Goal: Task Accomplishment & Management: Manage account settings

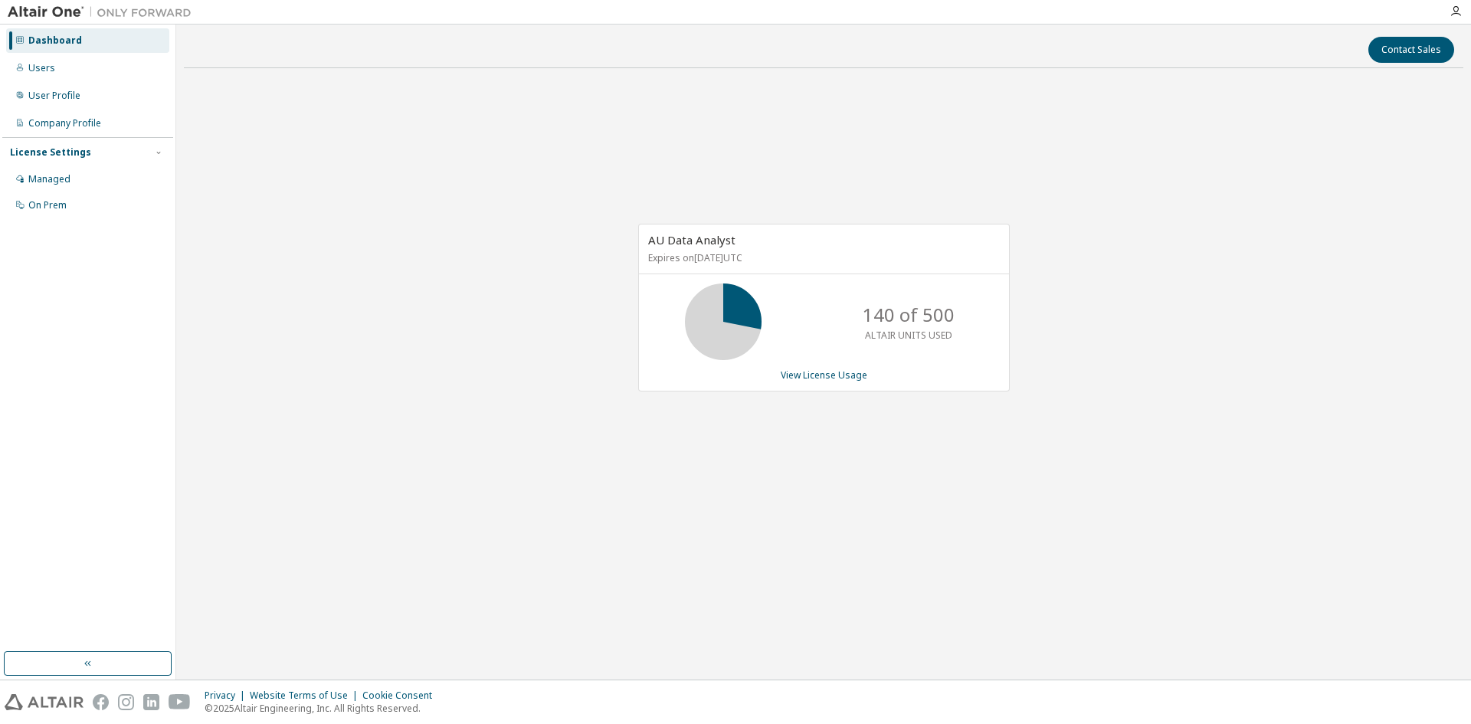
drag, startPoint x: 398, startPoint y: 366, endPoint x: 335, endPoint y: 303, distance: 88.8
click at [394, 366] on div "AU Data Analyst Expires on [DATE] UTC 140 of 500 ALTAIR UNITS USED View License…" at bounding box center [823, 315] width 1279 height 470
click at [63, 68] on div "Users" at bounding box center [87, 68] width 163 height 25
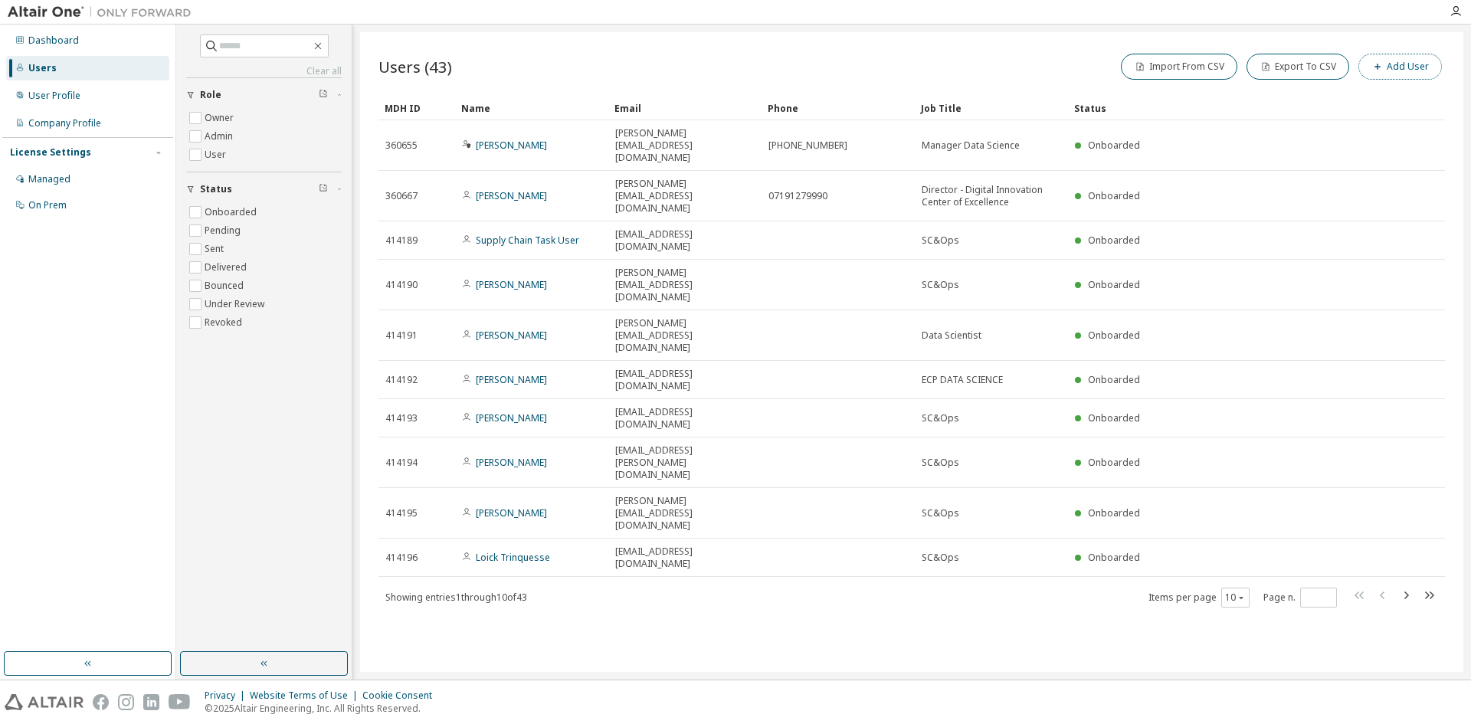
click at [1414, 68] on button "Add User" at bounding box center [1399, 67] width 83 height 26
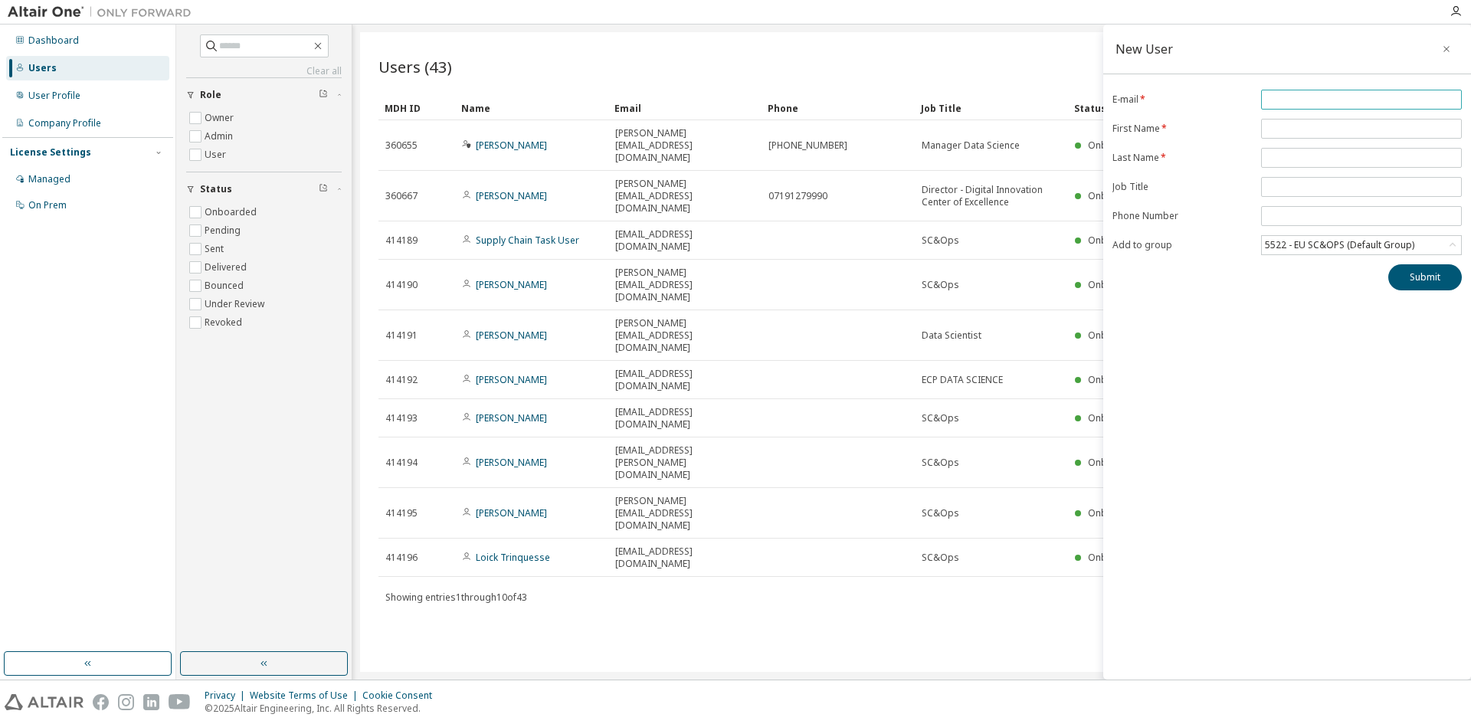
click at [1287, 104] on input "email" at bounding box center [1361, 99] width 193 height 12
type input "**********"
click at [554, 538] on div "Users (43) Import From CSV Export To CSV Add User Clear Load Save Save As Field…" at bounding box center [911, 352] width 1103 height 640
click at [1439, 41] on button "button" at bounding box center [1446, 49] width 25 height 25
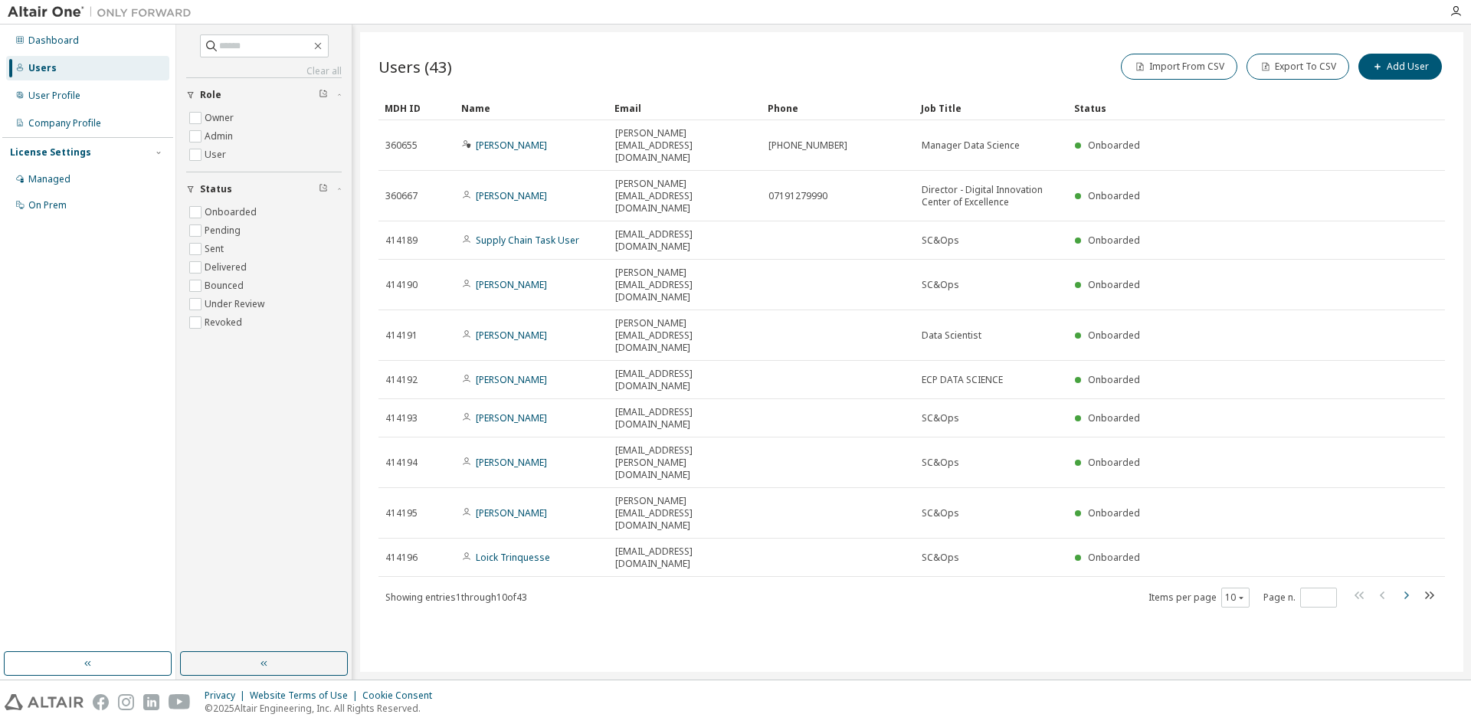
click at [1403, 586] on icon "button" at bounding box center [1405, 595] width 18 height 18
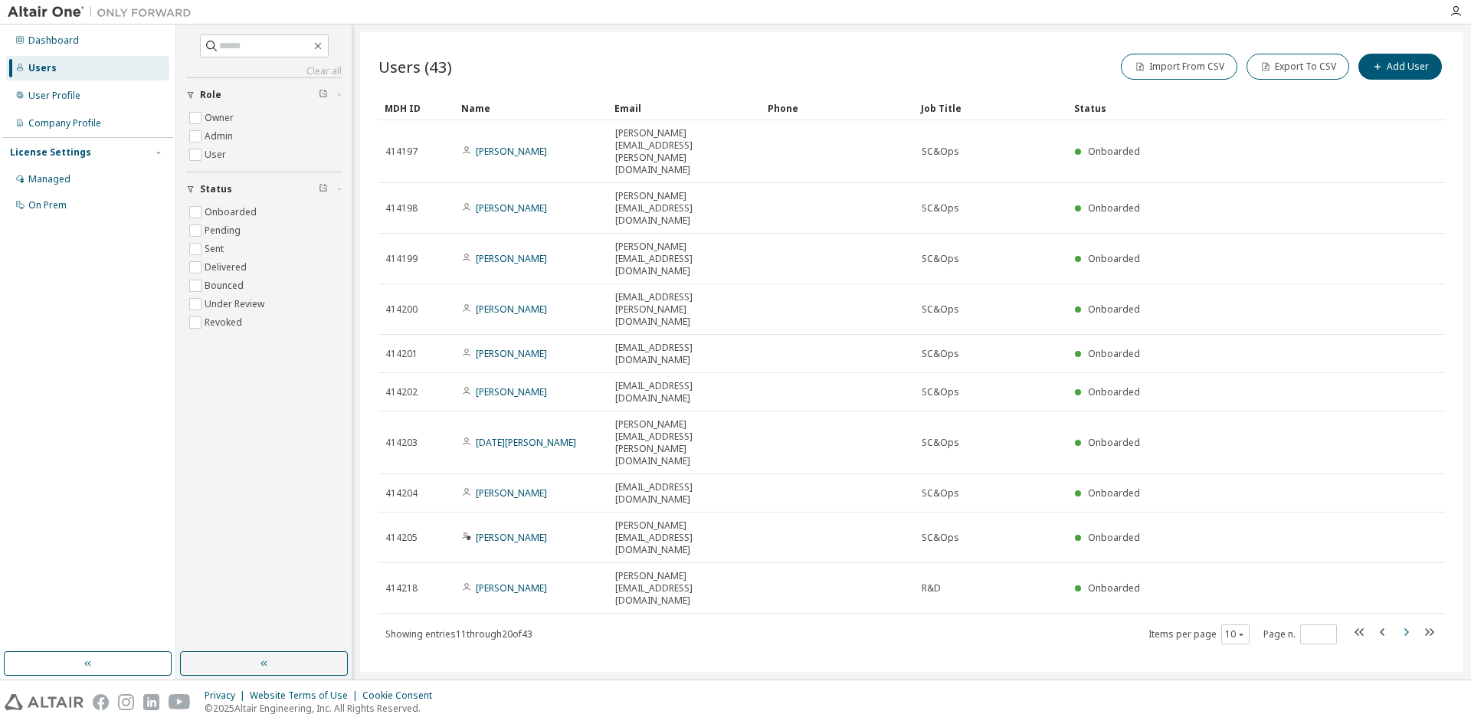
click at [1403, 623] on icon "button" at bounding box center [1405, 632] width 18 height 18
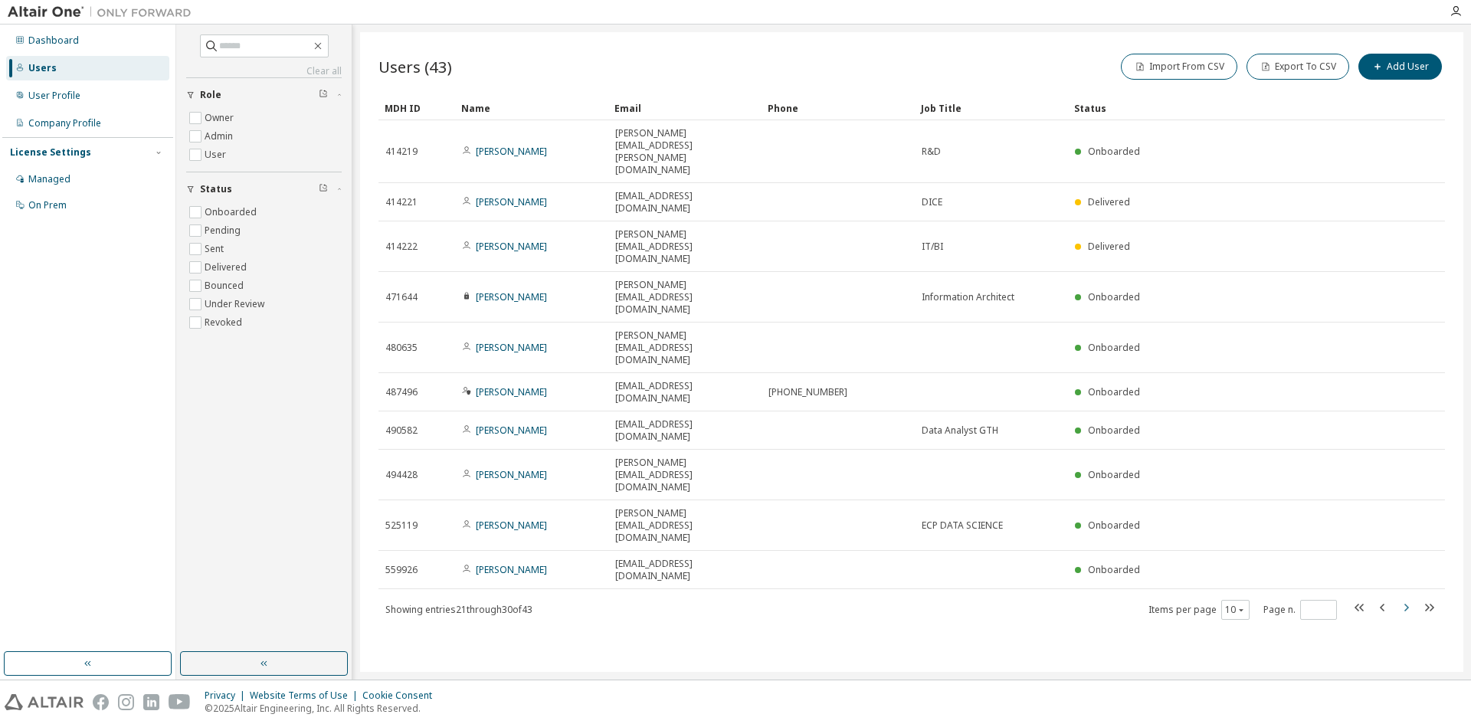
click at [1403, 598] on icon "button" at bounding box center [1405, 607] width 18 height 18
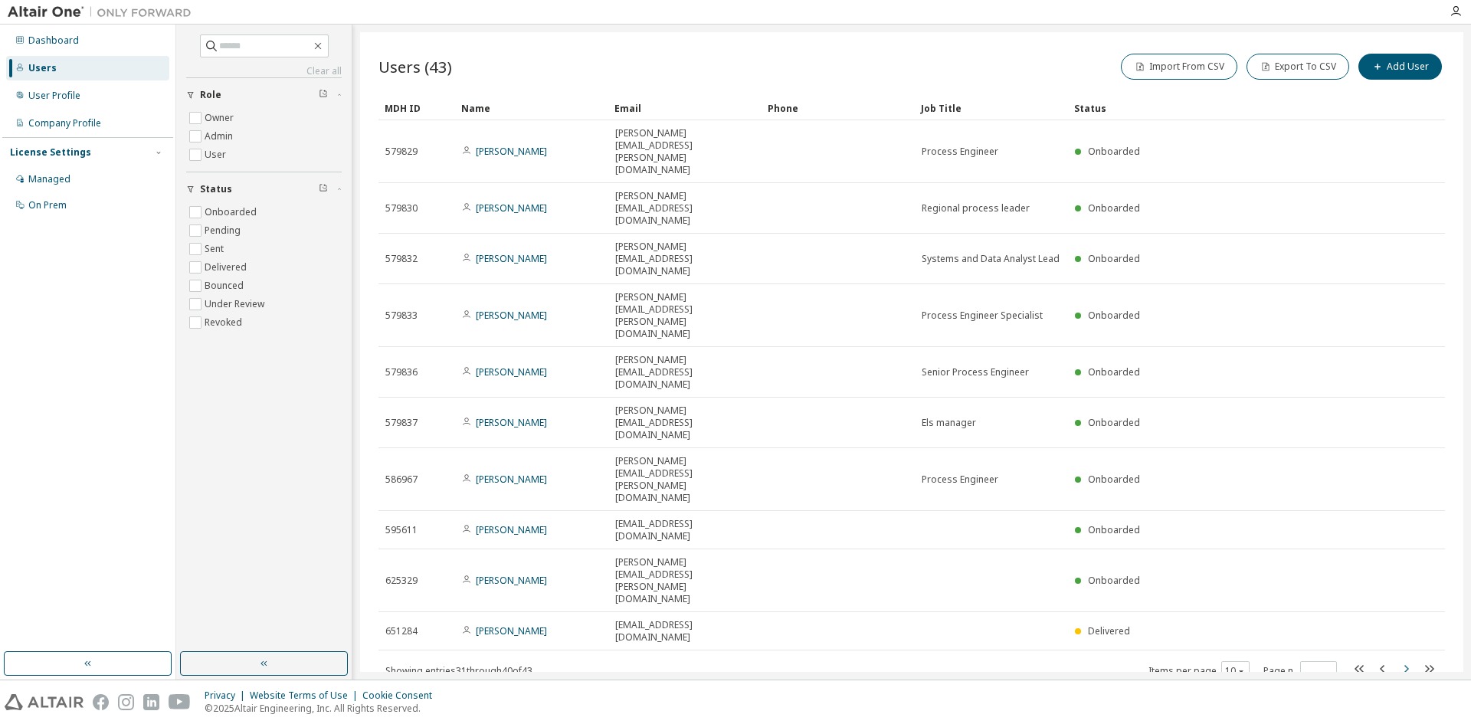
click at [1403, 660] on icon "button" at bounding box center [1405, 669] width 18 height 18
type input "*"
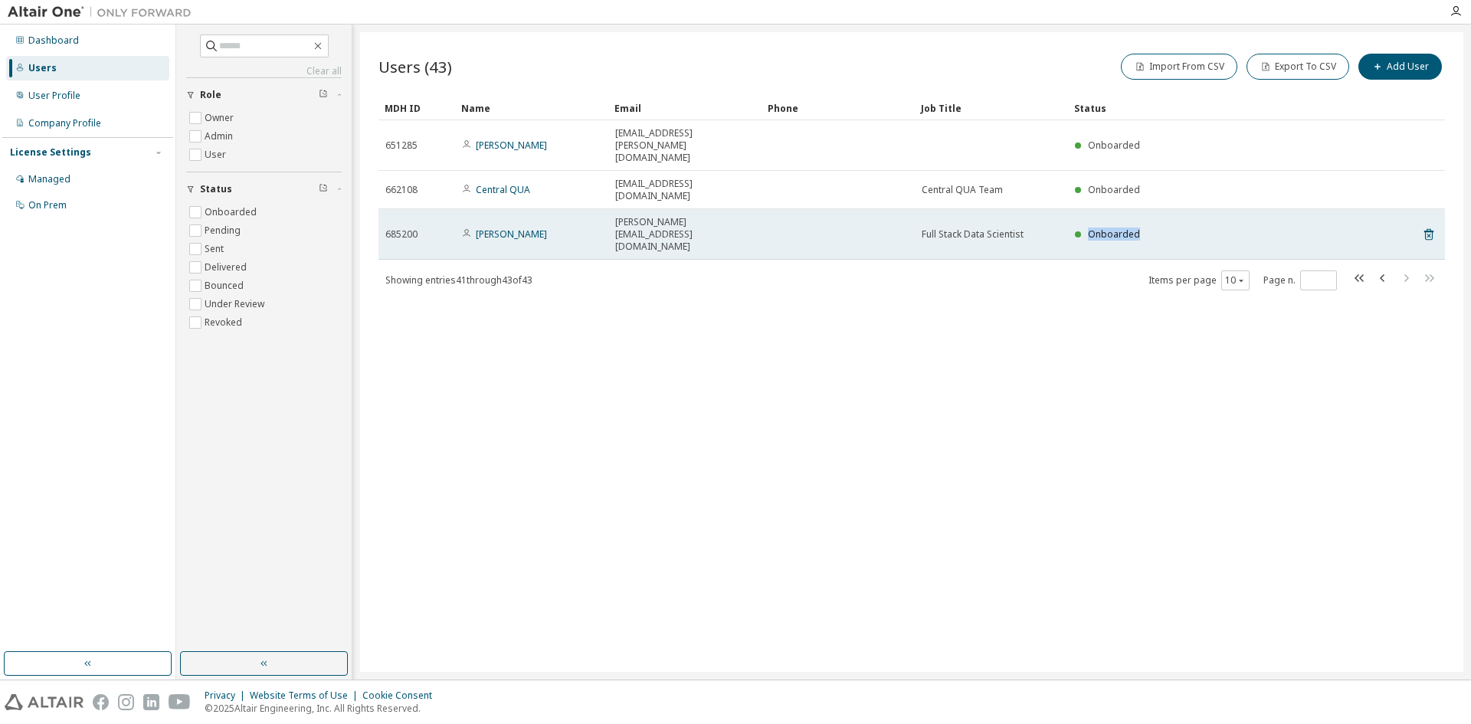
drag, startPoint x: 1137, startPoint y: 187, endPoint x: 1055, endPoint y: 188, distance: 82.0
click at [1055, 209] on tr "685200 [PERSON_NAME] [PERSON_NAME][EMAIL_ADDRESS][DOMAIN_NAME] Full Stack Data …" at bounding box center [911, 234] width 1066 height 51
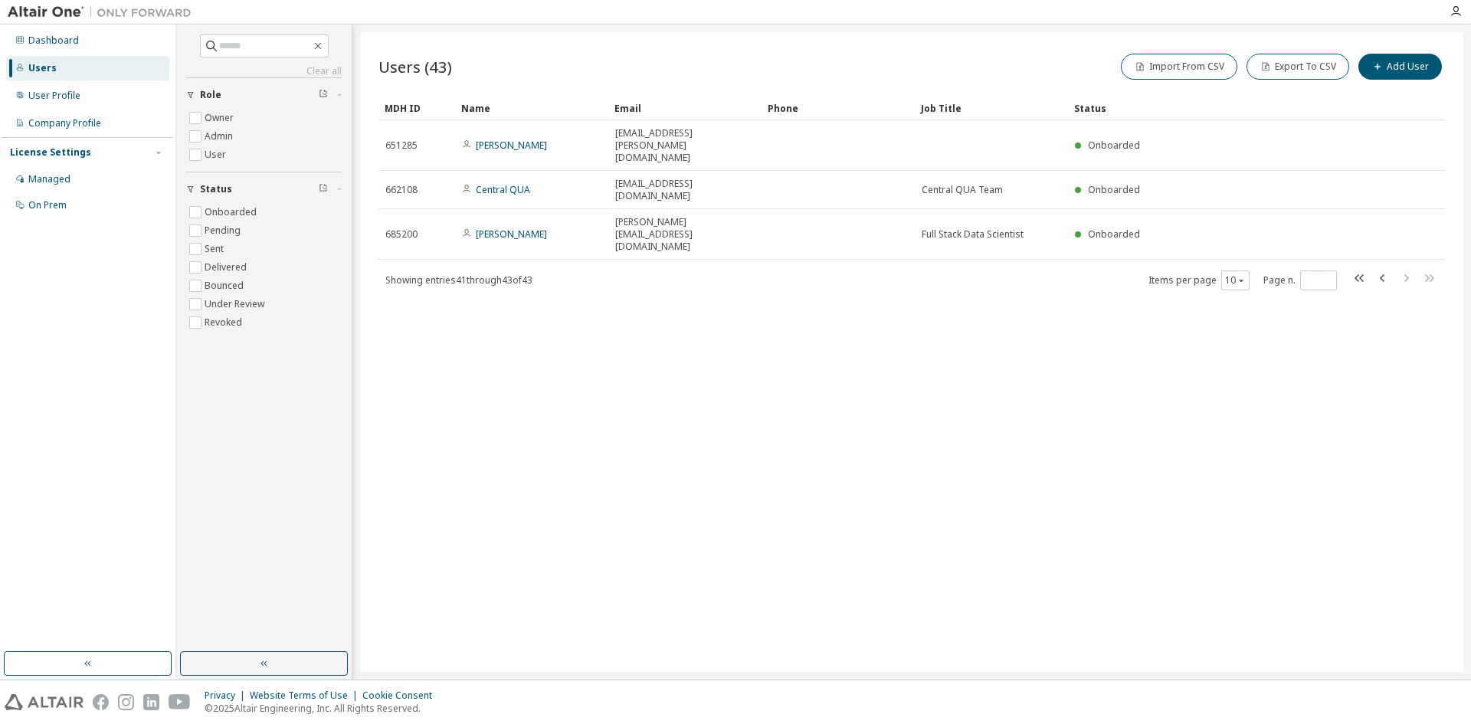
click at [1046, 260] on div "Users (43) Import From CSV Export To CSV Add User Clear Load Save Save As Field…" at bounding box center [911, 352] width 1103 height 640
